Goal: Book appointment/travel/reservation

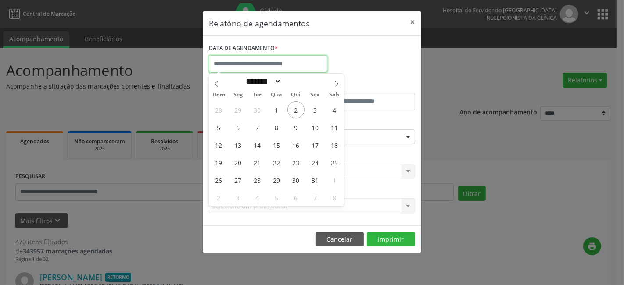
click at [250, 60] on input "text" at bounding box center [268, 64] width 119 height 18
click at [296, 110] on span "2" at bounding box center [296, 109] width 17 height 17
type input "**********"
click at [296, 110] on span "2" at bounding box center [296, 109] width 17 height 17
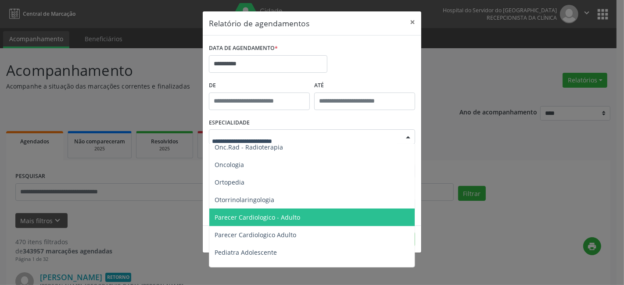
scroll to position [1268, 0]
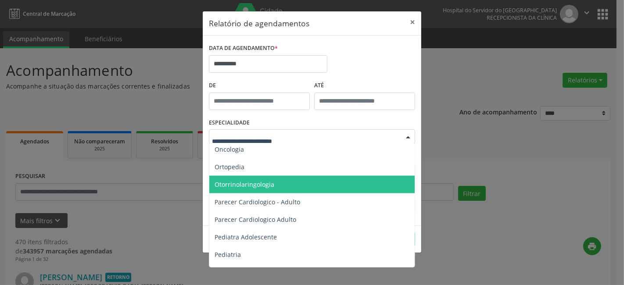
click at [236, 182] on span "Otorrinolaringologia" at bounding box center [245, 184] width 60 height 8
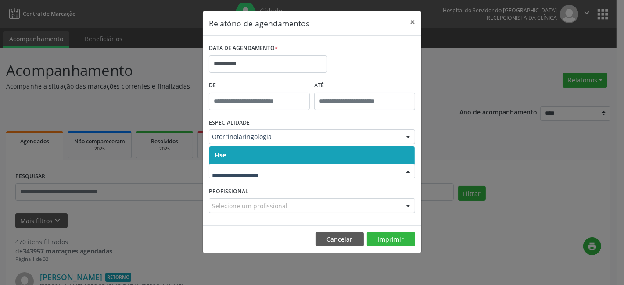
click at [241, 148] on span "Hse" at bounding box center [311, 156] width 205 height 18
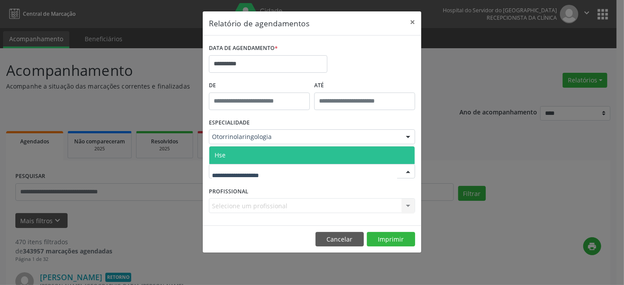
click at [249, 160] on span "Hse" at bounding box center [311, 156] width 205 height 18
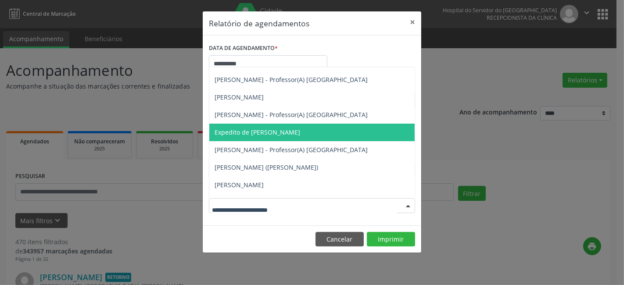
scroll to position [49, 0]
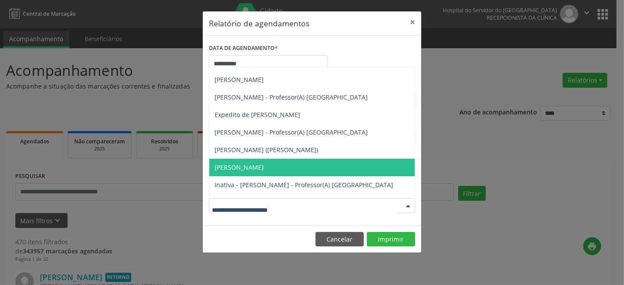
click at [233, 165] on span "[PERSON_NAME]" at bounding box center [239, 167] width 49 height 8
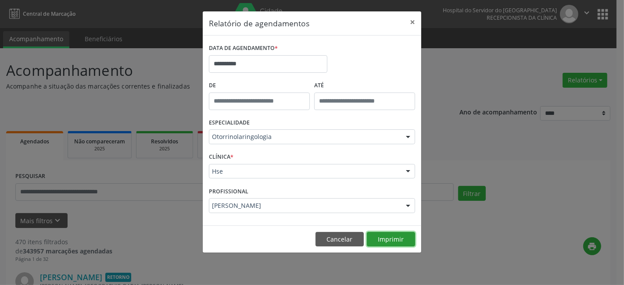
click at [385, 238] on button "Imprimir" at bounding box center [391, 239] width 48 height 15
